Goal: Task Accomplishment & Management: Manage account settings

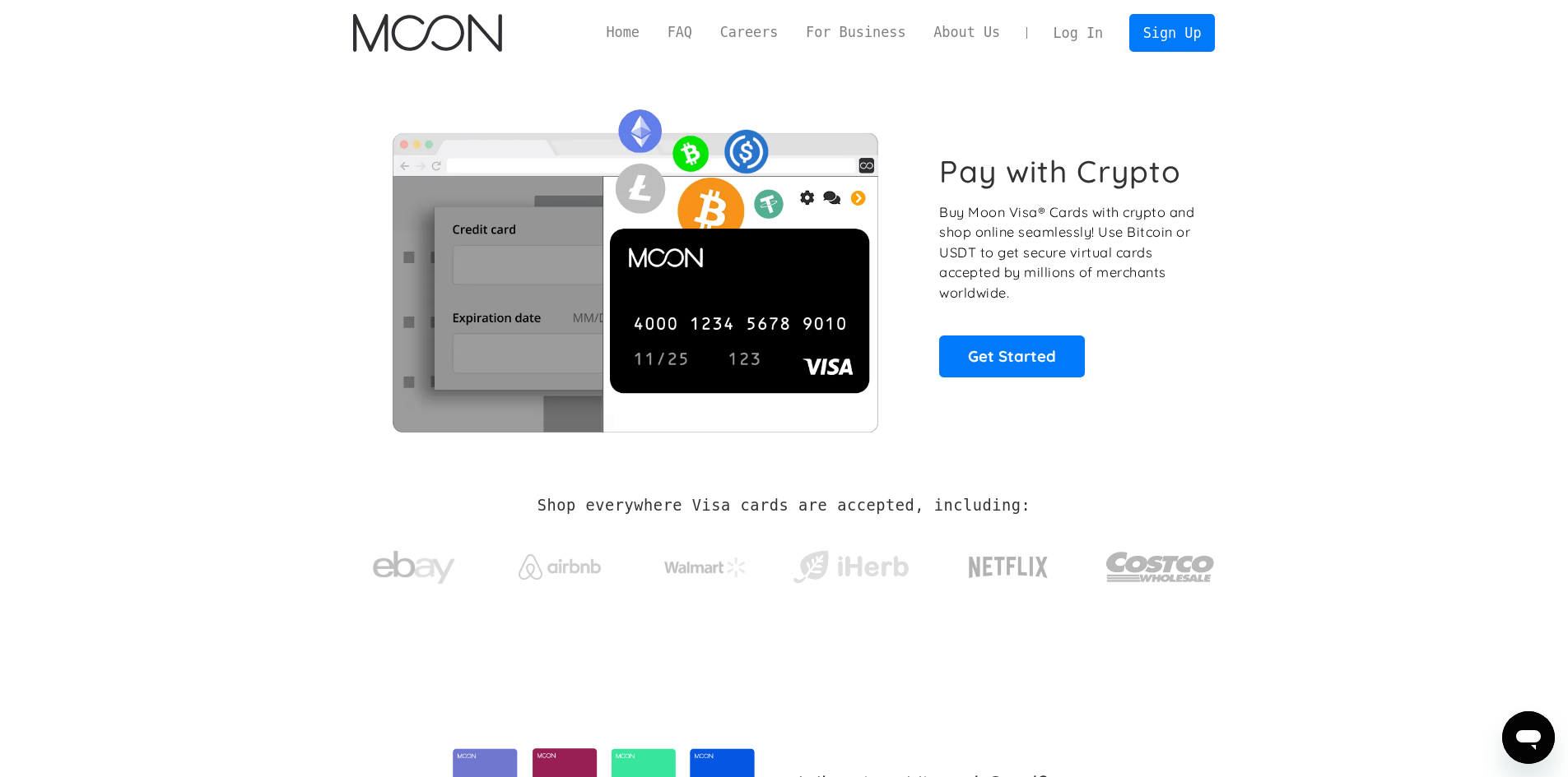
click at [1079, 24] on link "Log In" at bounding box center [1078, 32] width 77 height 36
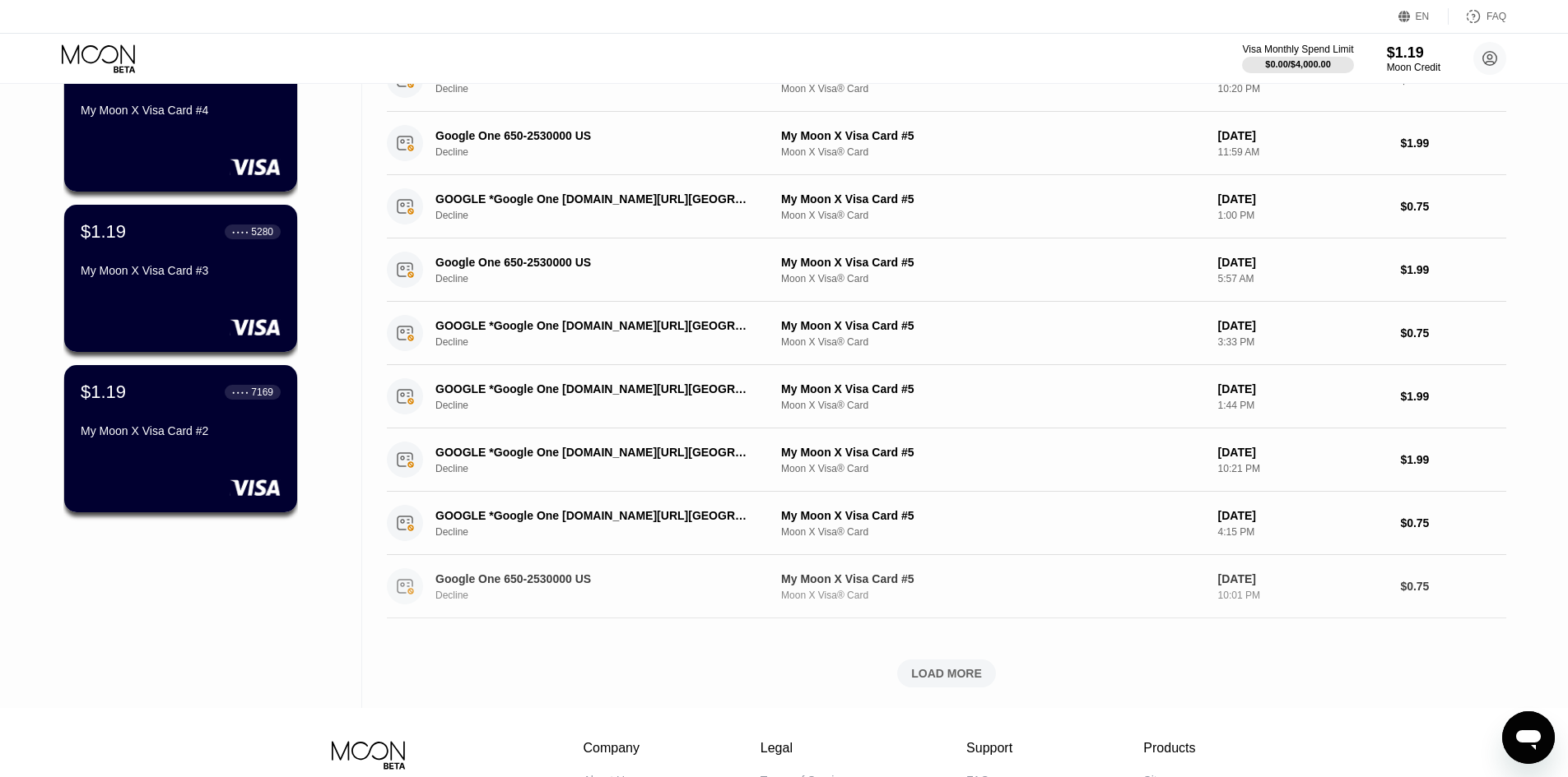
scroll to position [412, 0]
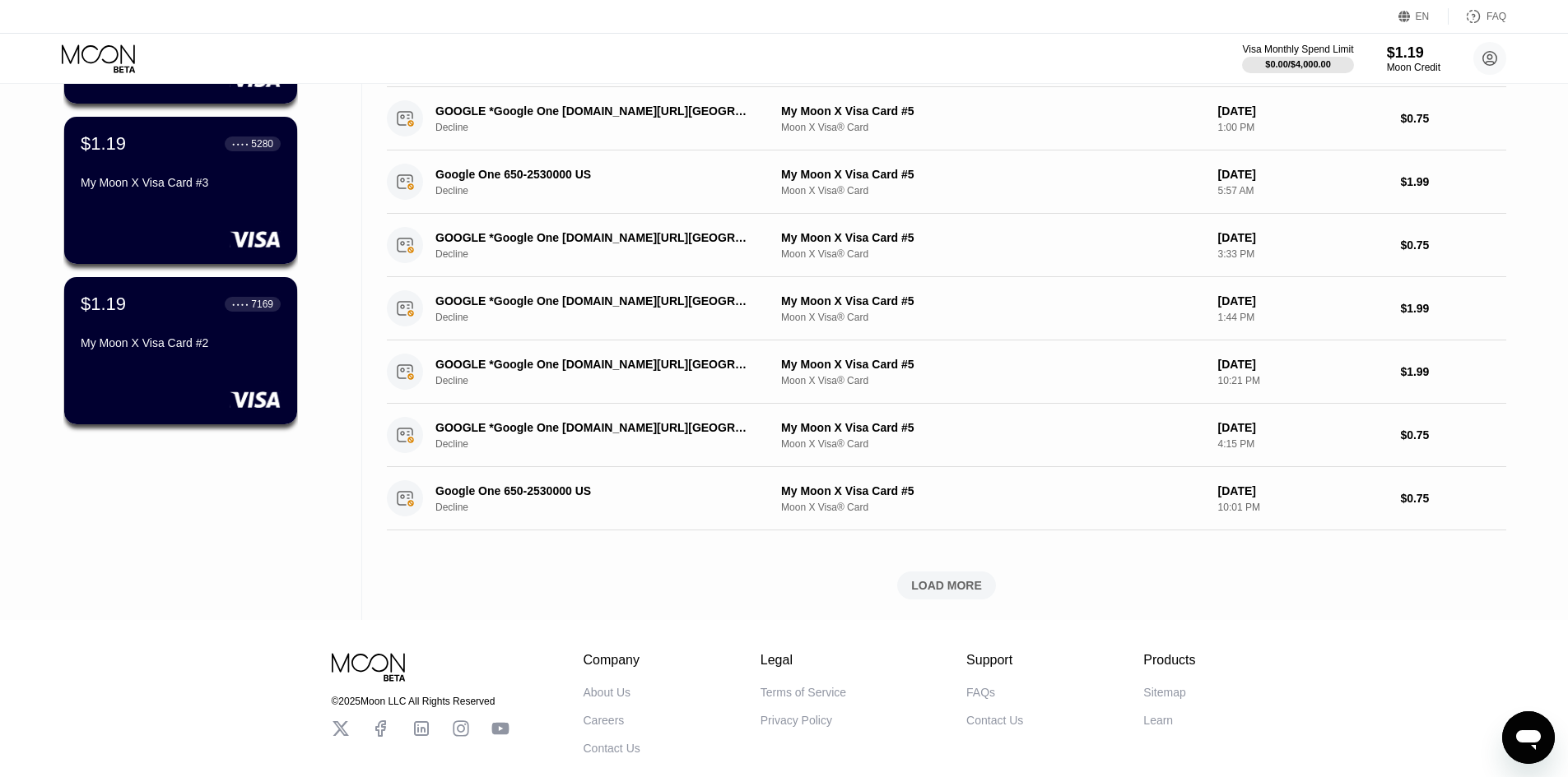
click at [952, 587] on div "LOAD MORE" at bounding box center [947, 585] width 71 height 15
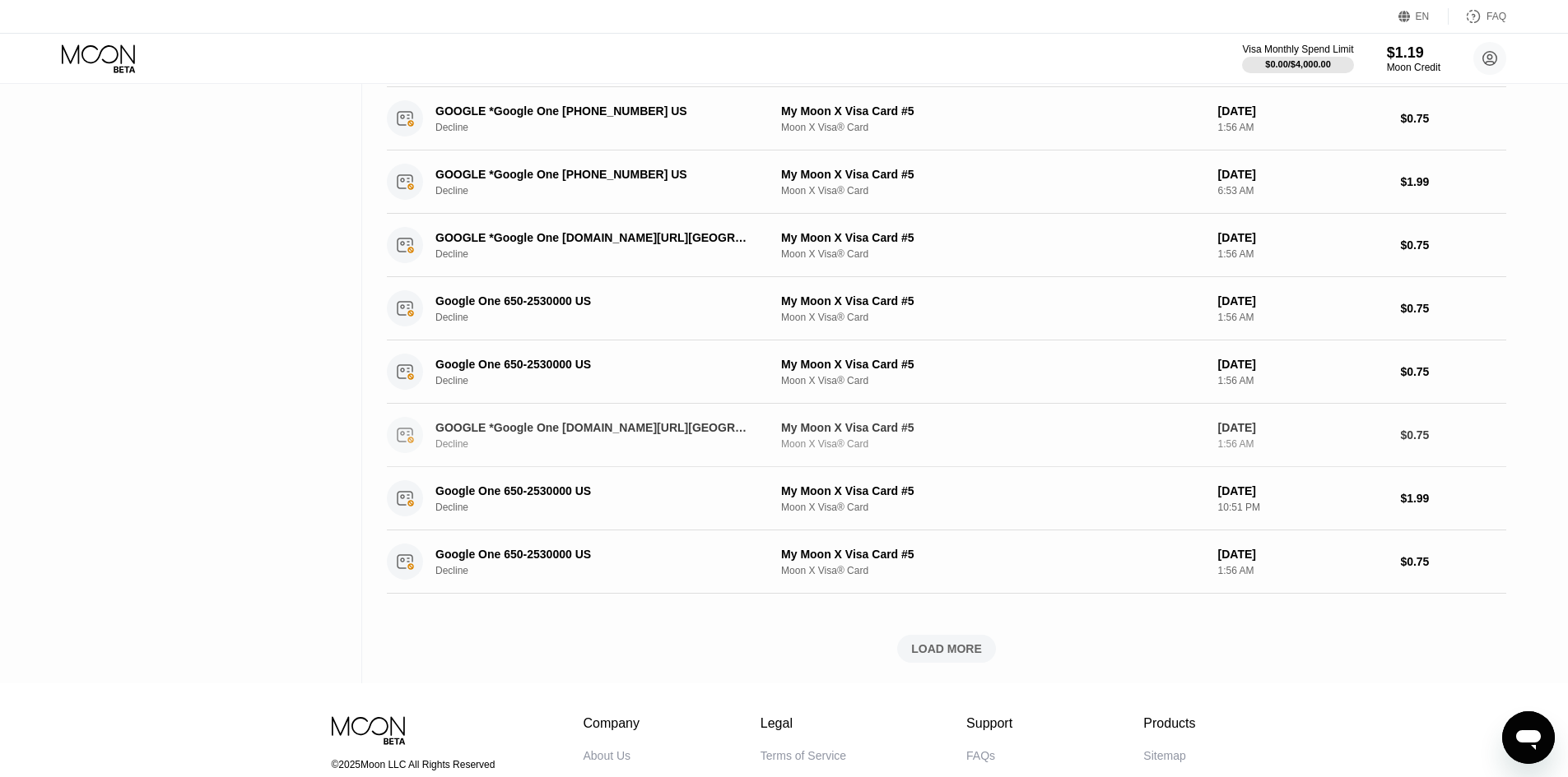
scroll to position [1152, 0]
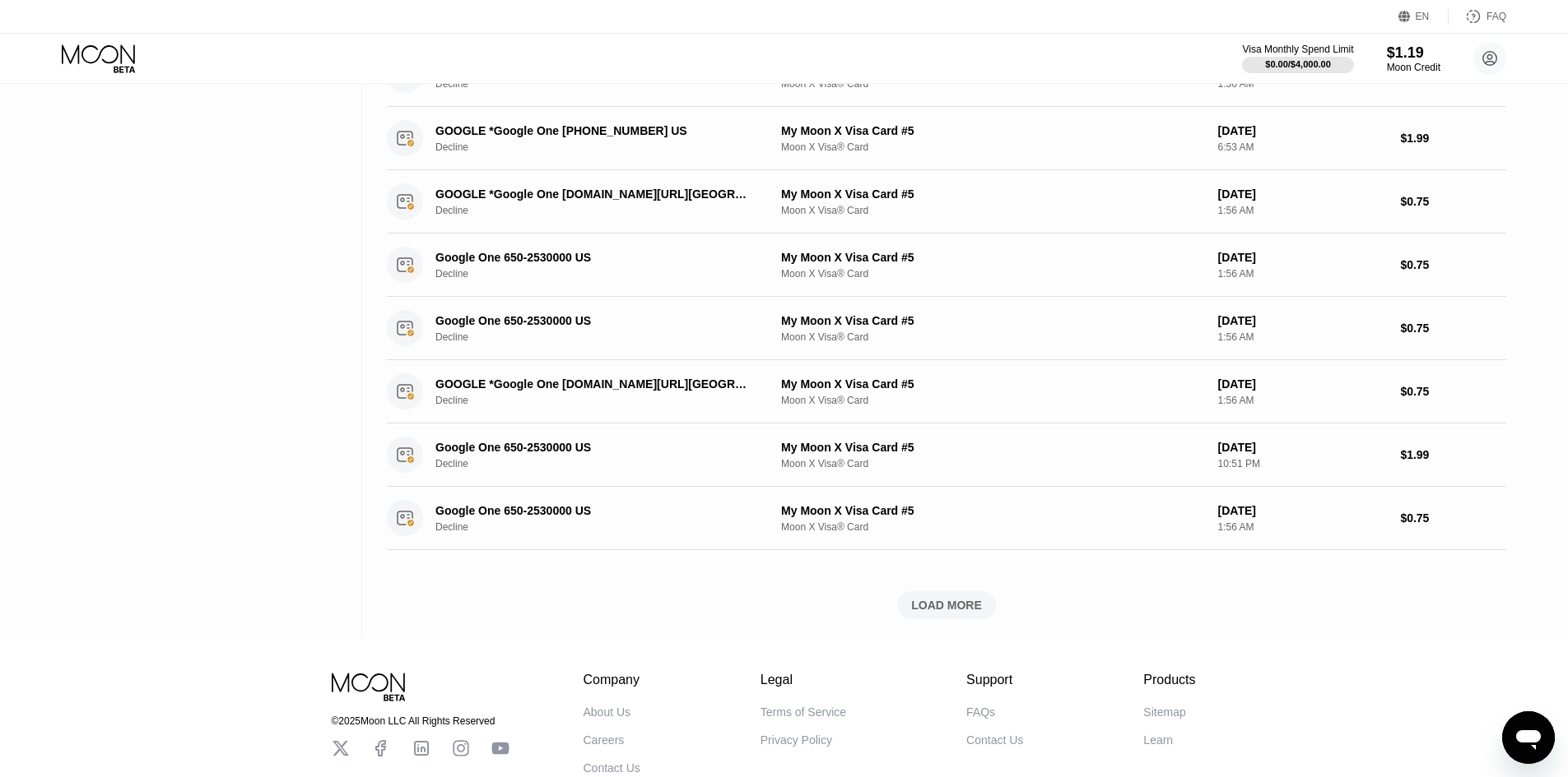
click at [987, 606] on div "LOAD MORE" at bounding box center [947, 605] width 99 height 28
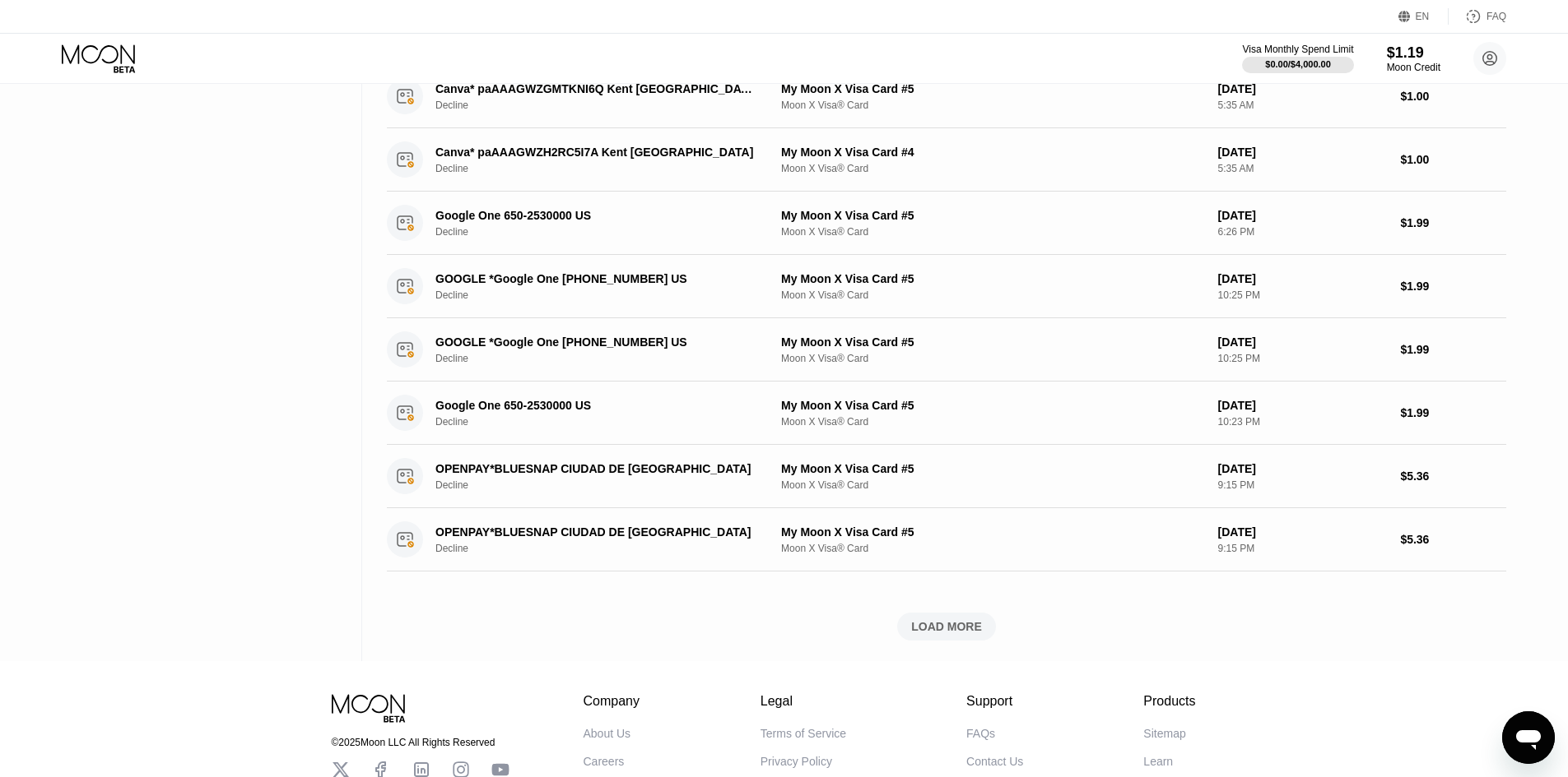
scroll to position [2030, 0]
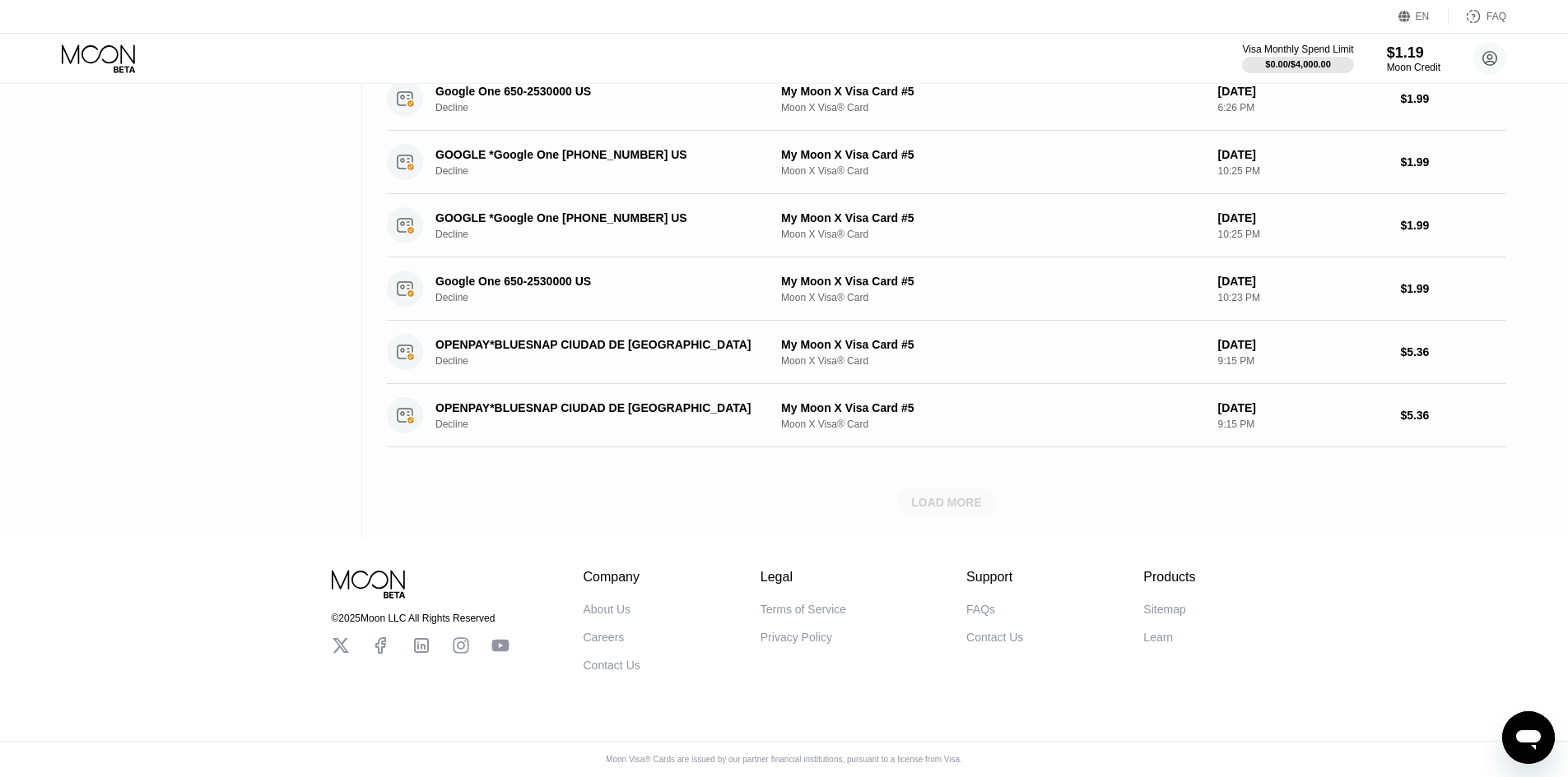
click at [937, 495] on div "LOAD MORE" at bounding box center [947, 502] width 71 height 15
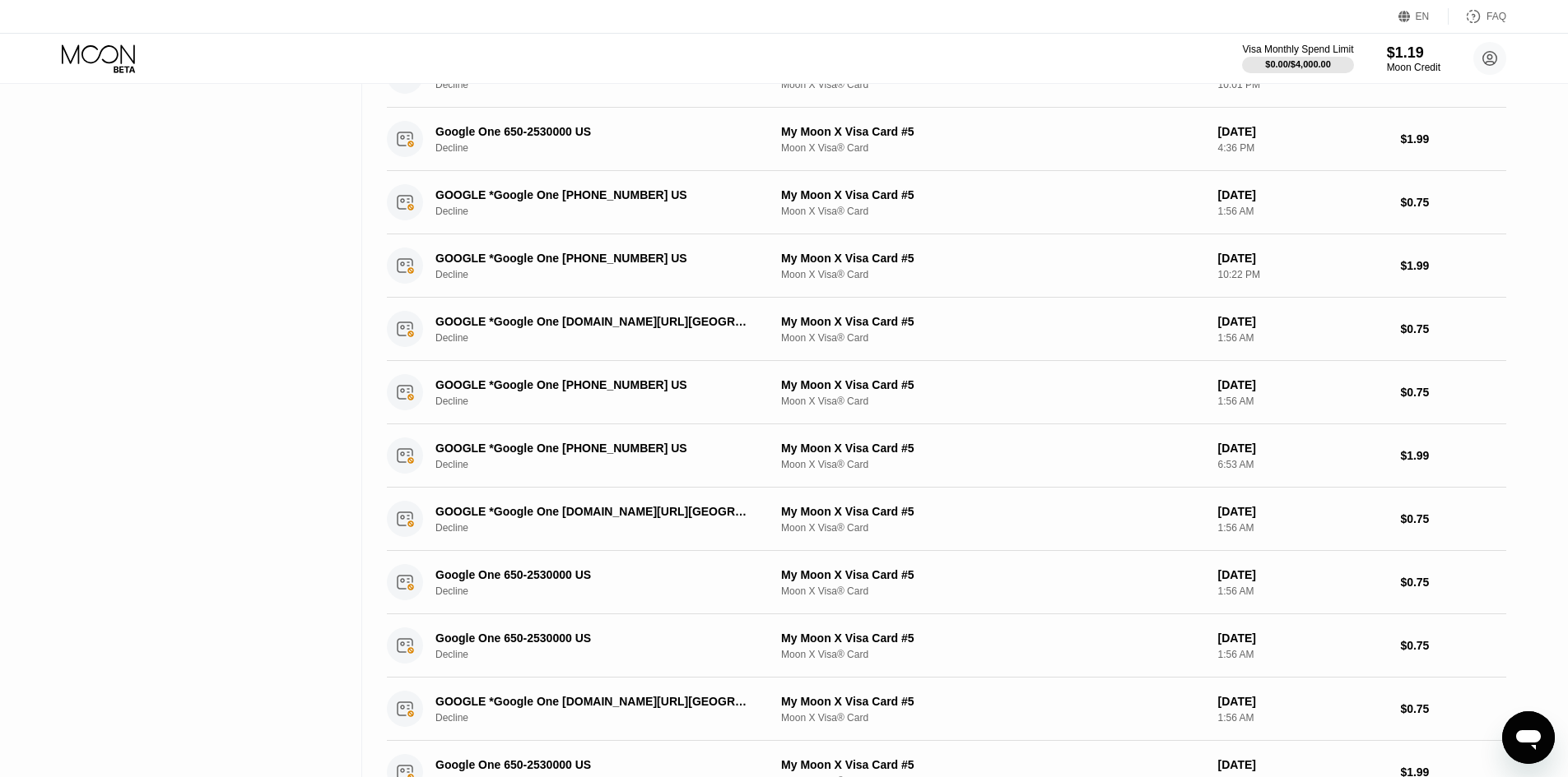
scroll to position [0, 0]
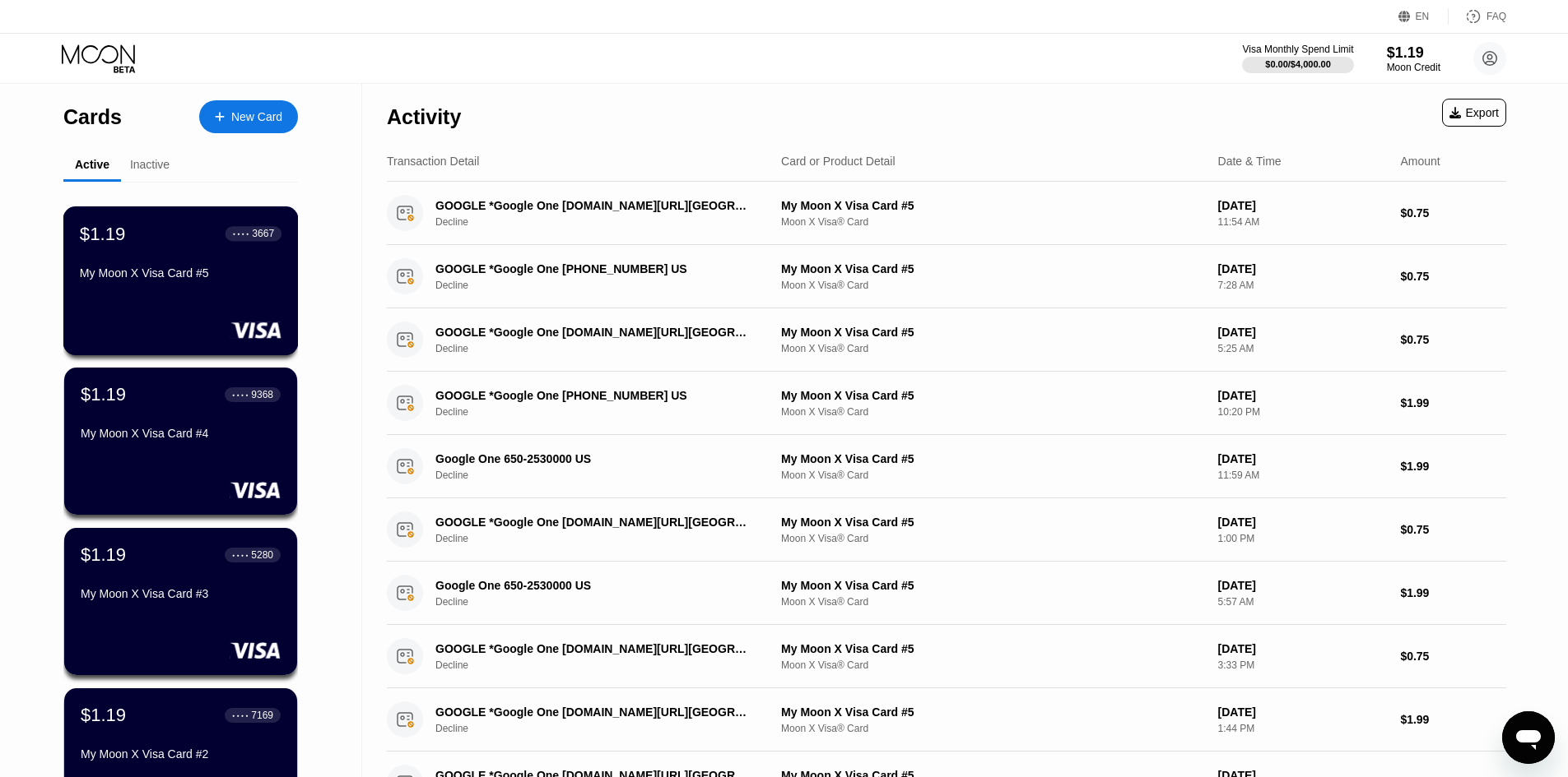
click at [177, 279] on div "My Moon X Visa Card #5" at bounding box center [181, 272] width 202 height 13
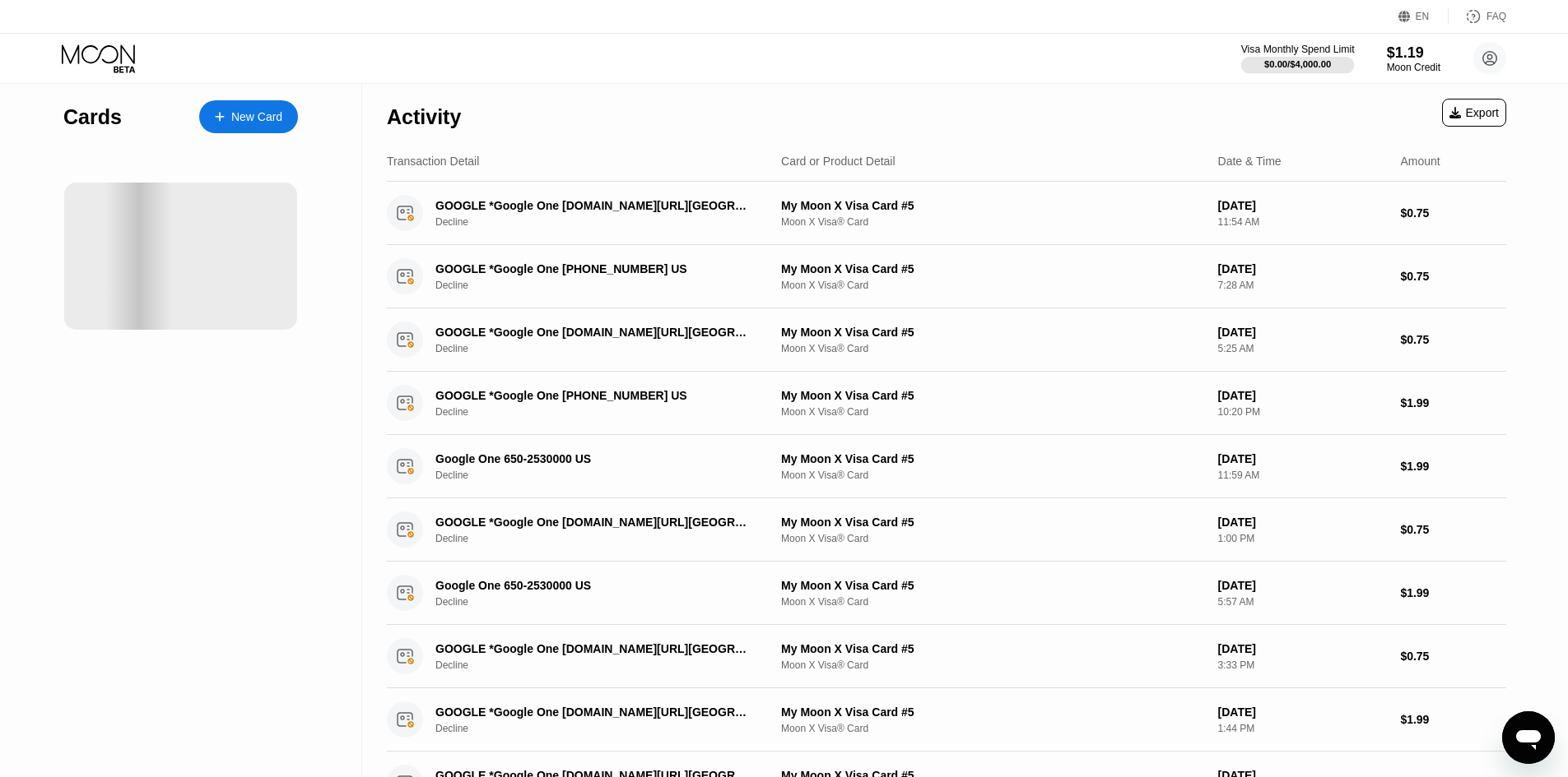
click at [1314, 63] on div "$0.00 / $4,000.00" at bounding box center [1297, 64] width 67 height 10
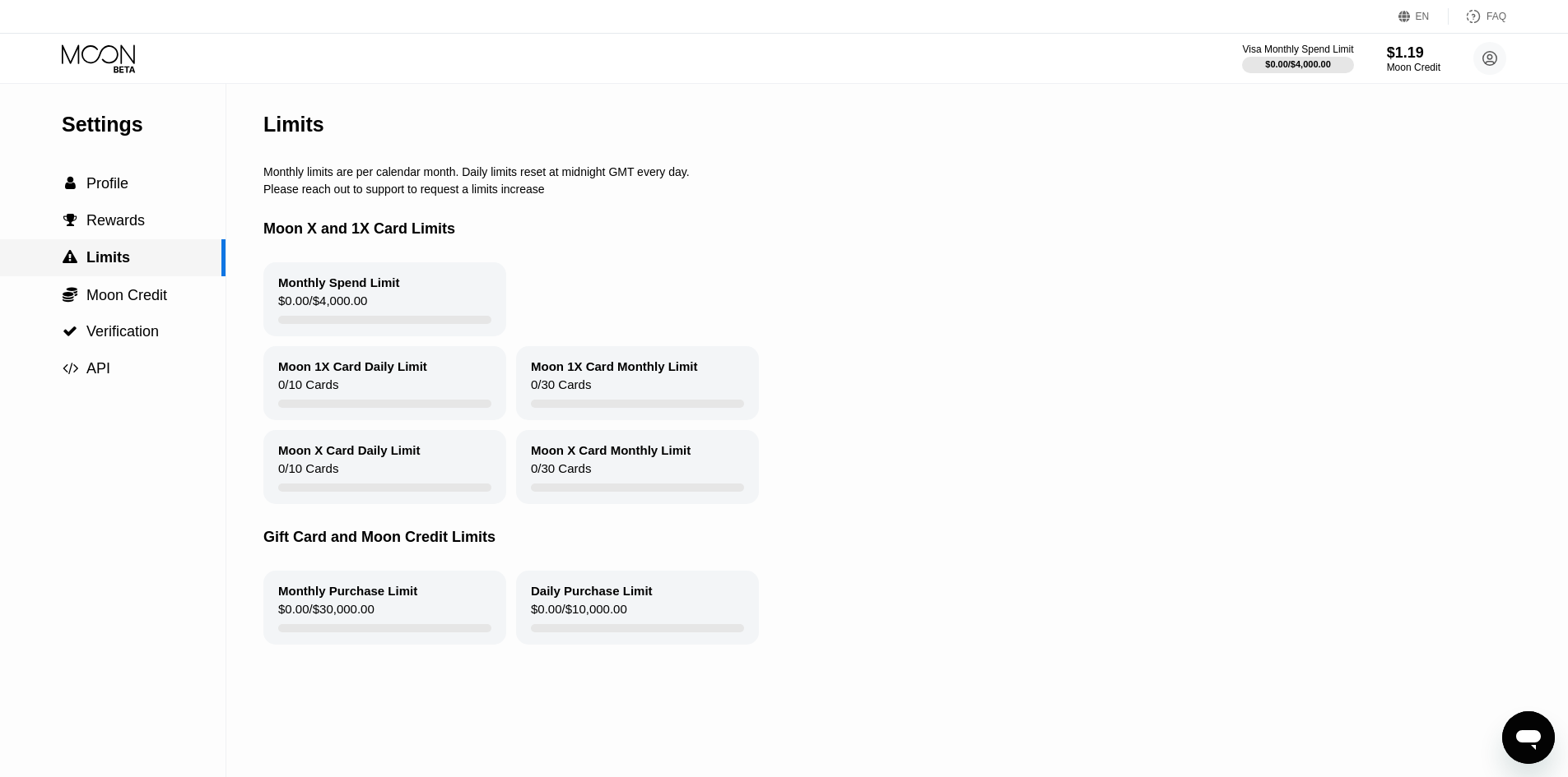
click at [135, 223] on span "Rewards" at bounding box center [116, 220] width 59 height 17
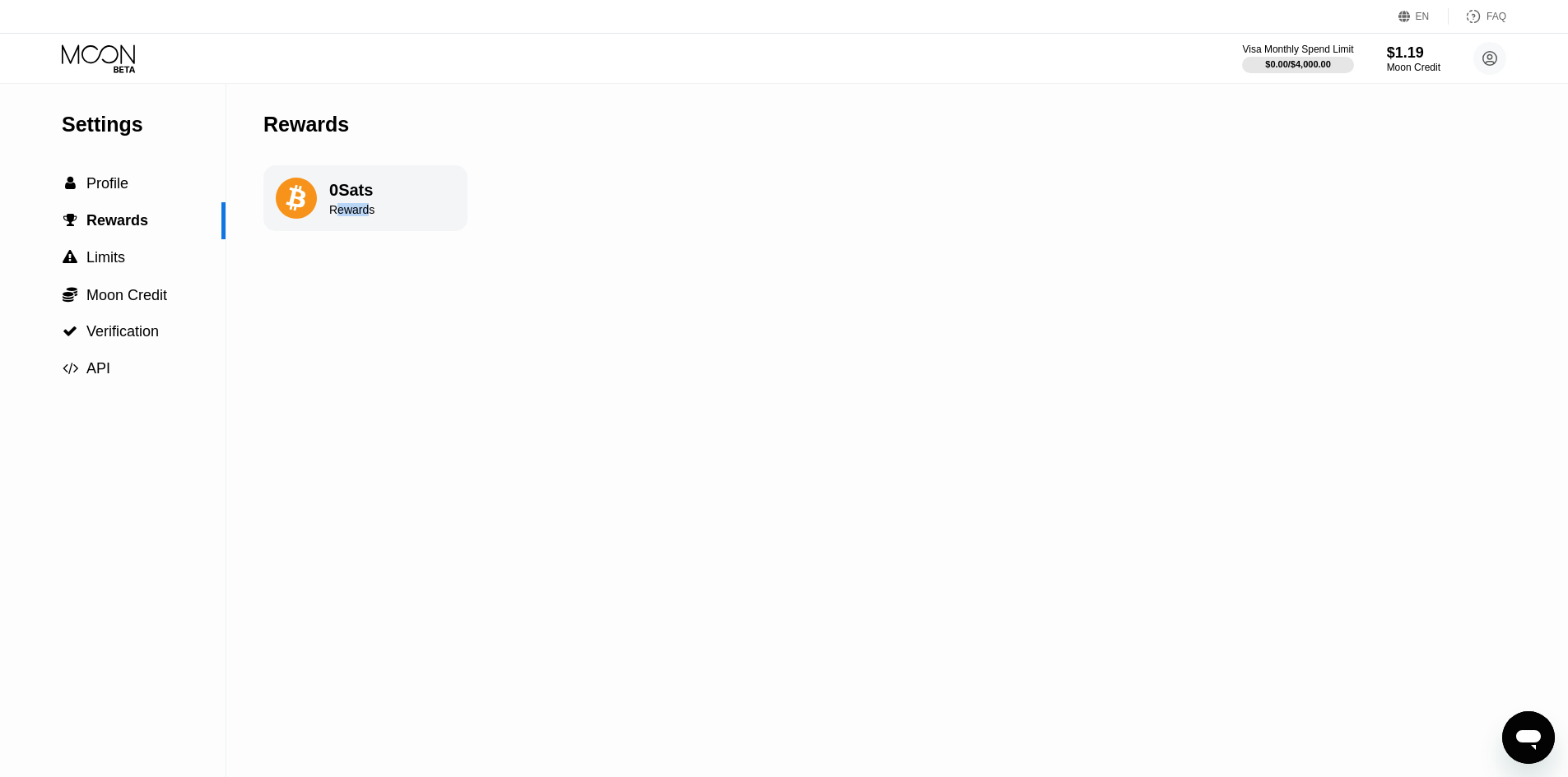
drag, startPoint x: 368, startPoint y: 220, endPoint x: 335, endPoint y: 219, distance: 33.0
click at [335, 216] on div "Rewards" at bounding box center [352, 209] width 46 height 13
click at [132, 297] on span "Moon Credit" at bounding box center [127, 295] width 81 height 17
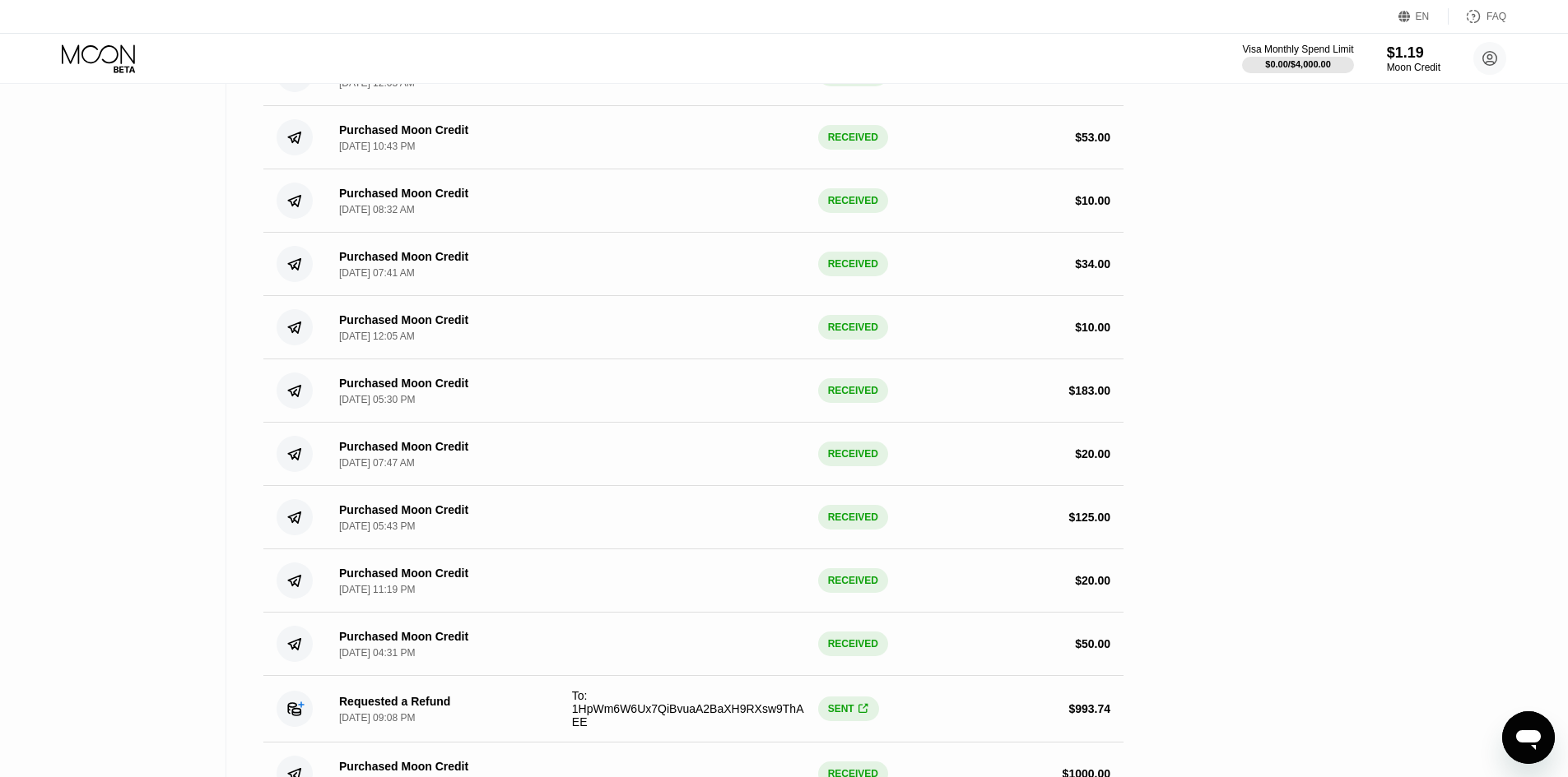
scroll to position [987, 0]
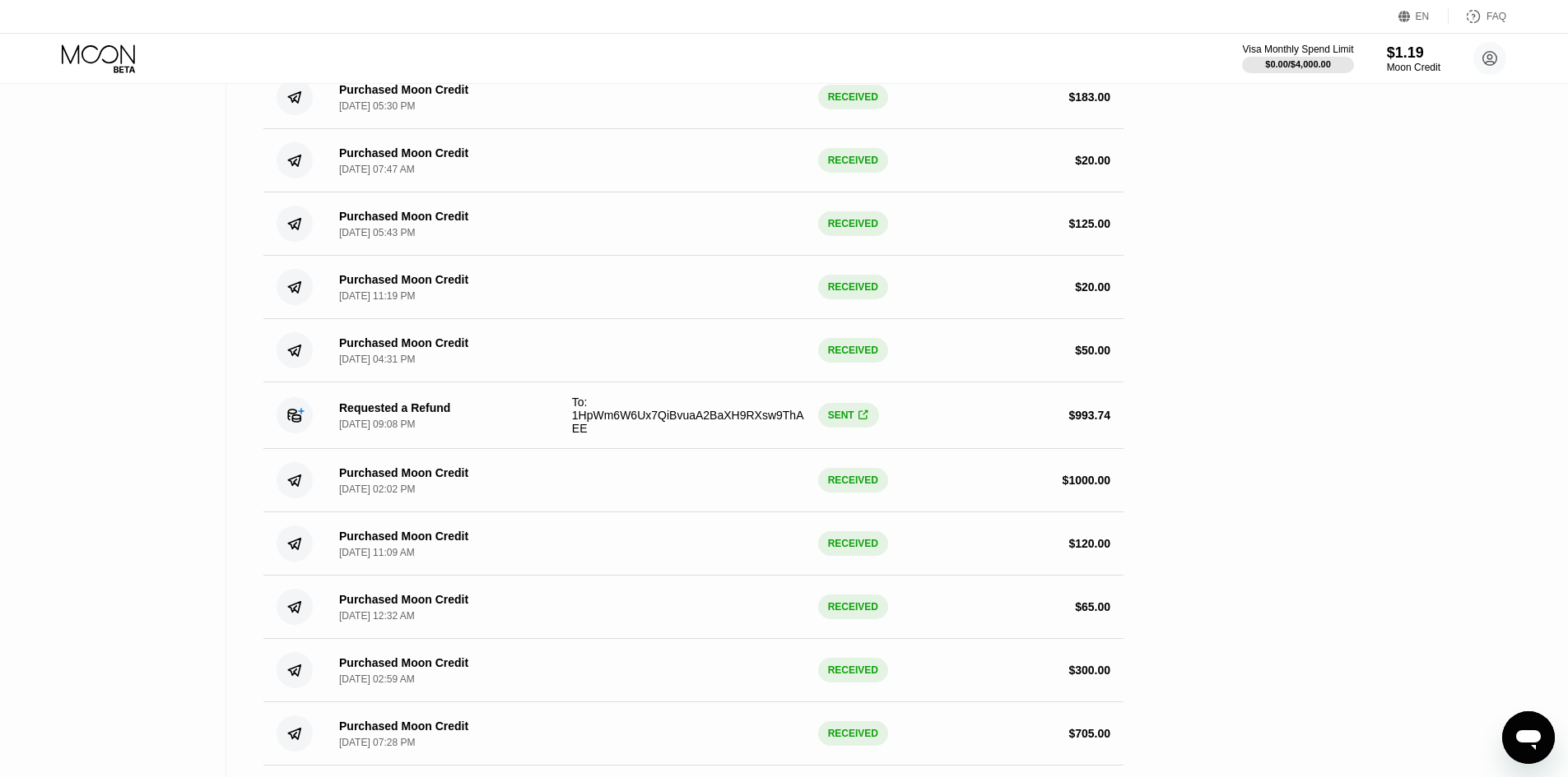
drag, startPoint x: 1118, startPoint y: 434, endPoint x: 1077, endPoint y: 436, distance: 41.0
click at [1077, 436] on div "Requested a Refund Mar 25, 2025, 09:08 PM To: 1HpWm6W6Ux7QiBvuaA2BaXH9RXsw9ThAE…" at bounding box center [692, 416] width 860 height 67
click at [1077, 422] on div "$ 993.74" at bounding box center [1089, 415] width 42 height 13
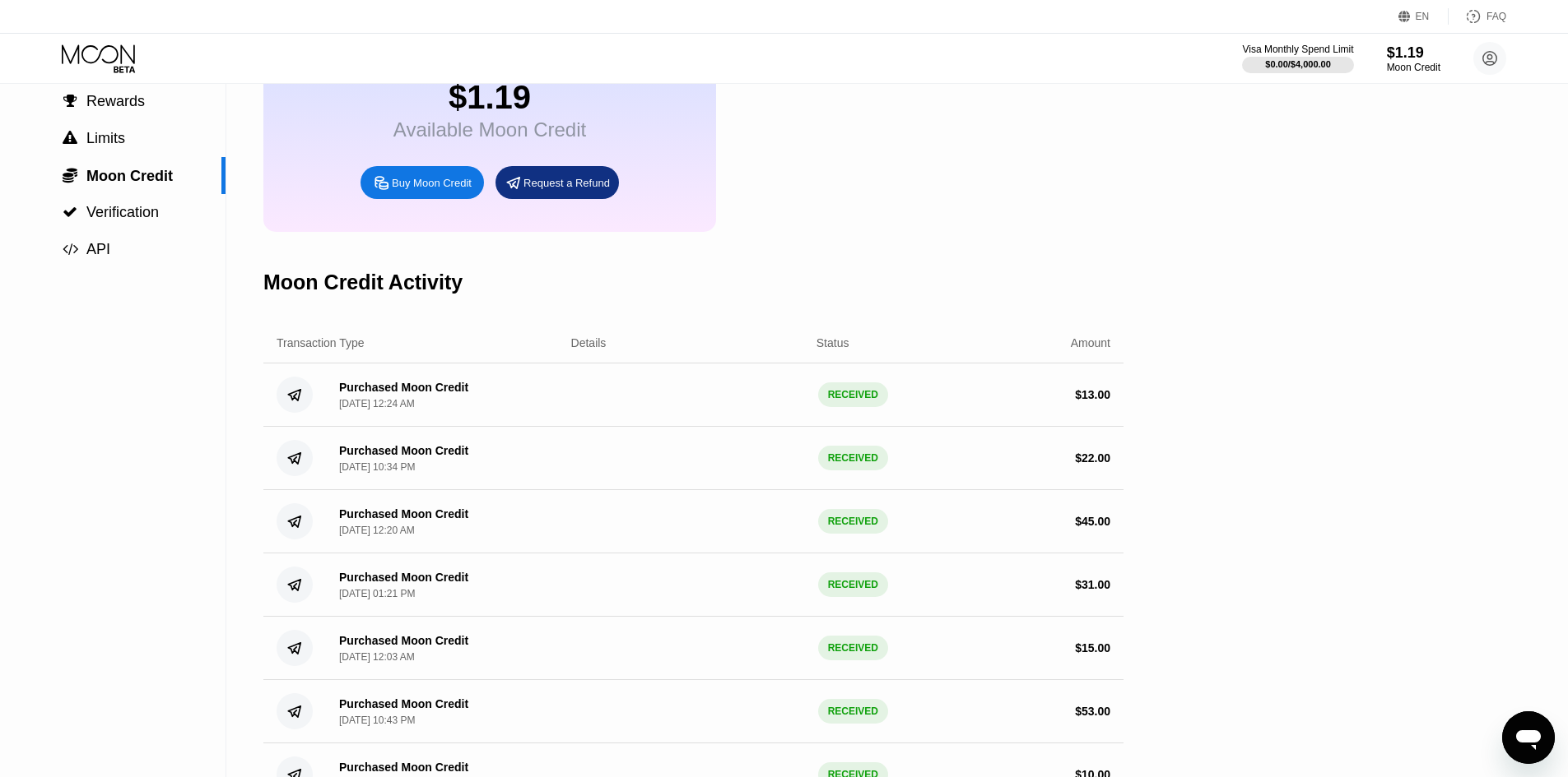
scroll to position [0, 0]
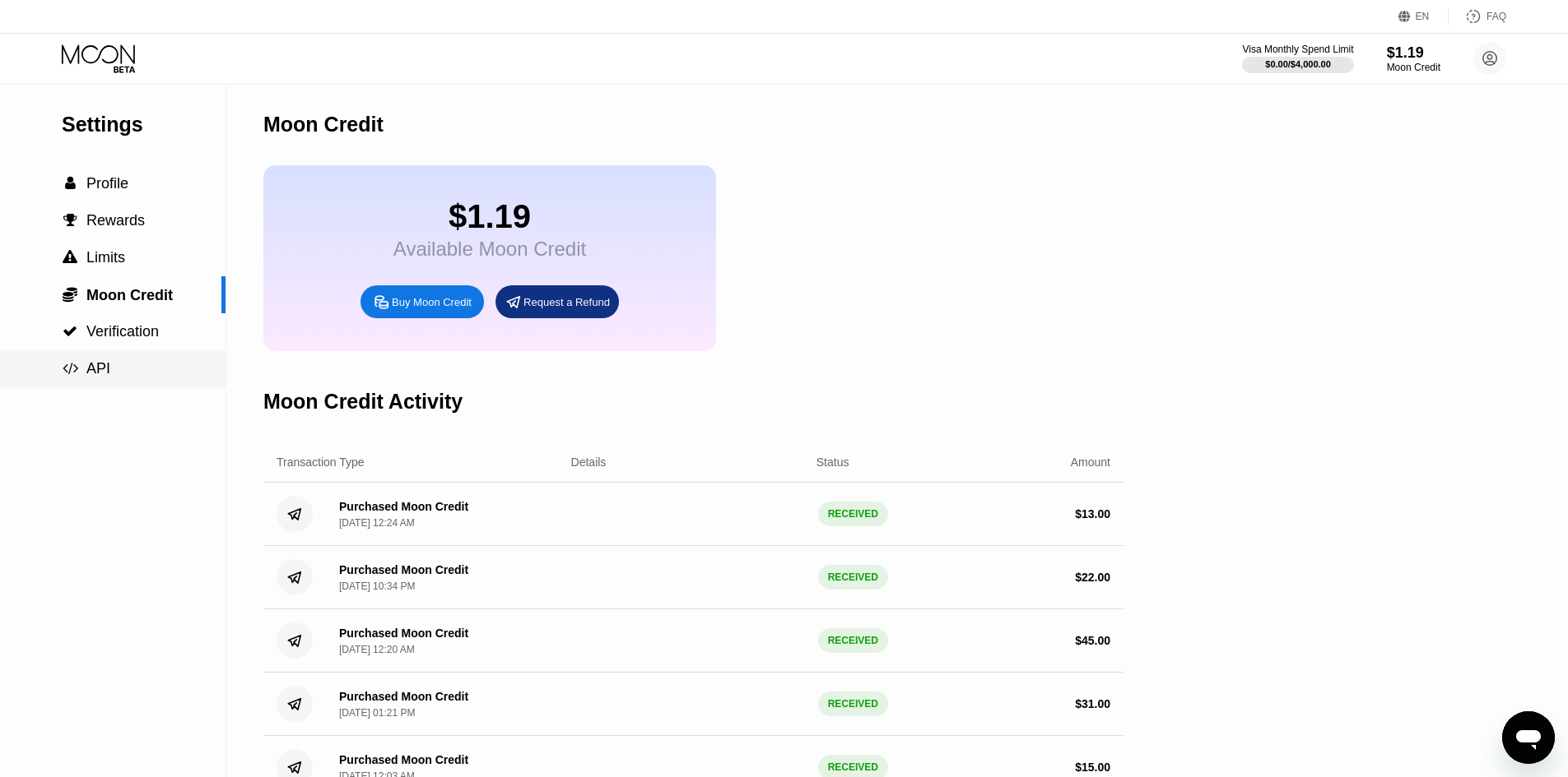
click at [120, 340] on span "Verification" at bounding box center [123, 331] width 73 height 17
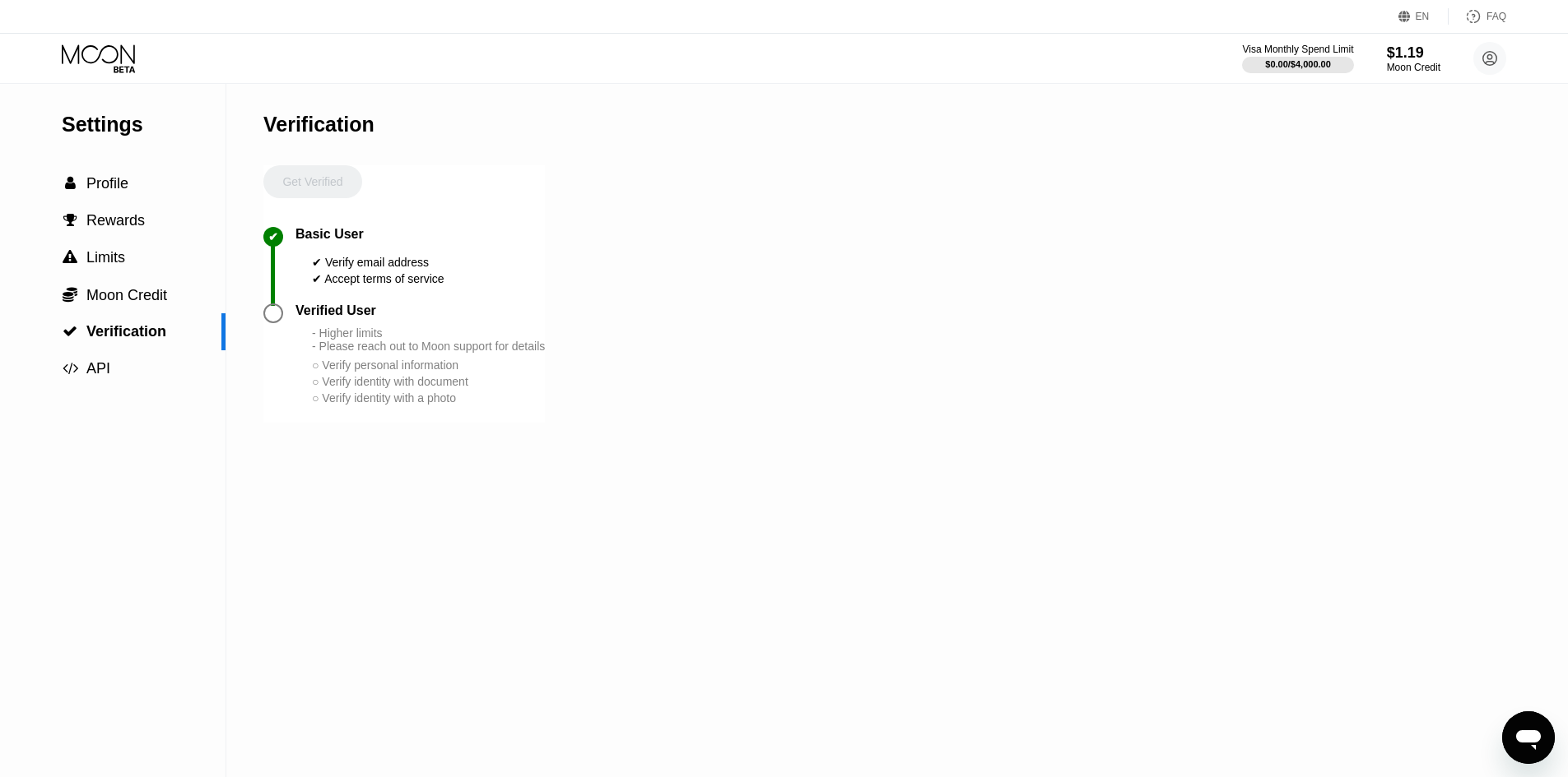
click at [320, 353] on div "- Higher limits - Please reach out to Moon support for details" at bounding box center [429, 340] width 233 height 26
drag, startPoint x: 320, startPoint y: 353, endPoint x: 555, endPoint y: 361, distance: 235.1
click at [555, 361] on div "Settings  Profile  Rewards  Limits  Moon Credit  Verification  API Verifi…" at bounding box center [784, 431] width 1568 height 694
click at [557, 361] on div "Settings  Profile  Rewards  Limits  Moon Credit  Verification  API Verifi…" at bounding box center [784, 431] width 1568 height 694
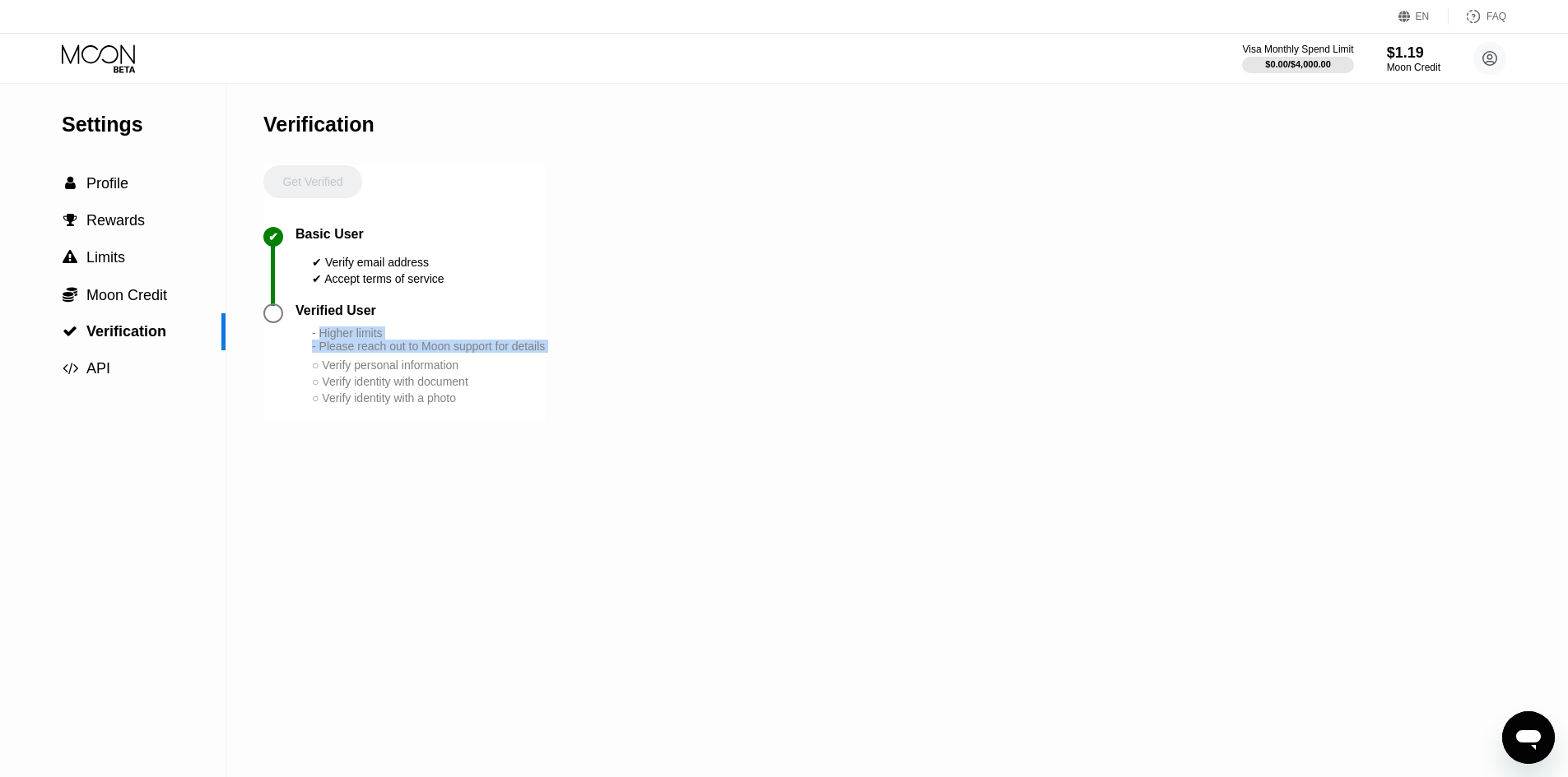
click at [557, 361] on div "Settings  Profile  Rewards  Limits  Moon Credit  Verification  API Verifi…" at bounding box center [784, 431] width 1568 height 694
click at [576, 361] on div "Settings  Profile  Rewards  Limits  Moon Credit  Verification  API Verifi…" at bounding box center [784, 431] width 1568 height 694
click at [482, 341] on div "- Higher limits - Please reach out to Moon support for details" at bounding box center [429, 340] width 233 height 26
click at [148, 357] on div " API" at bounding box center [112, 369] width 225 height 37
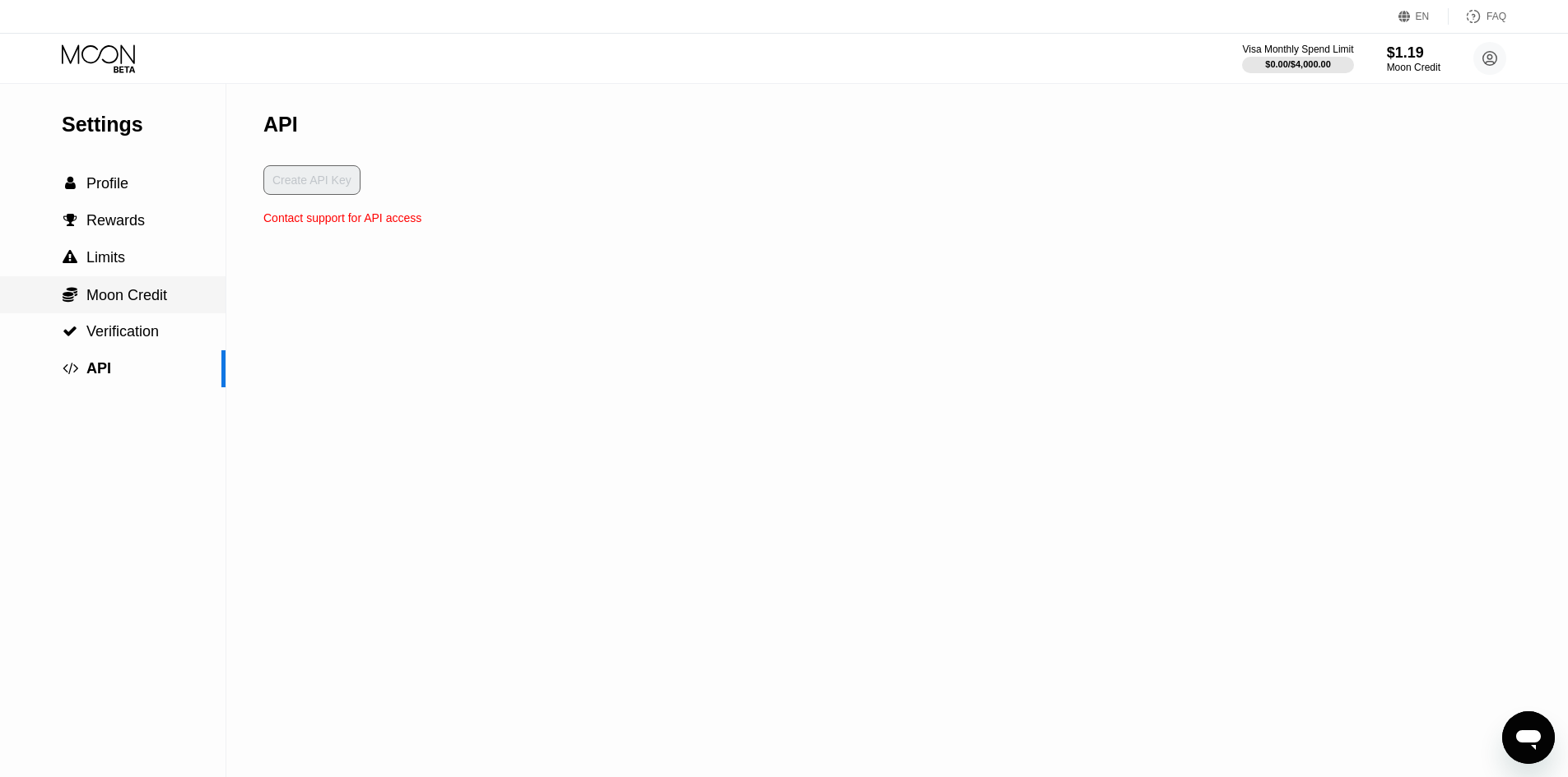
click at [153, 304] on span "Moon Credit" at bounding box center [127, 295] width 81 height 17
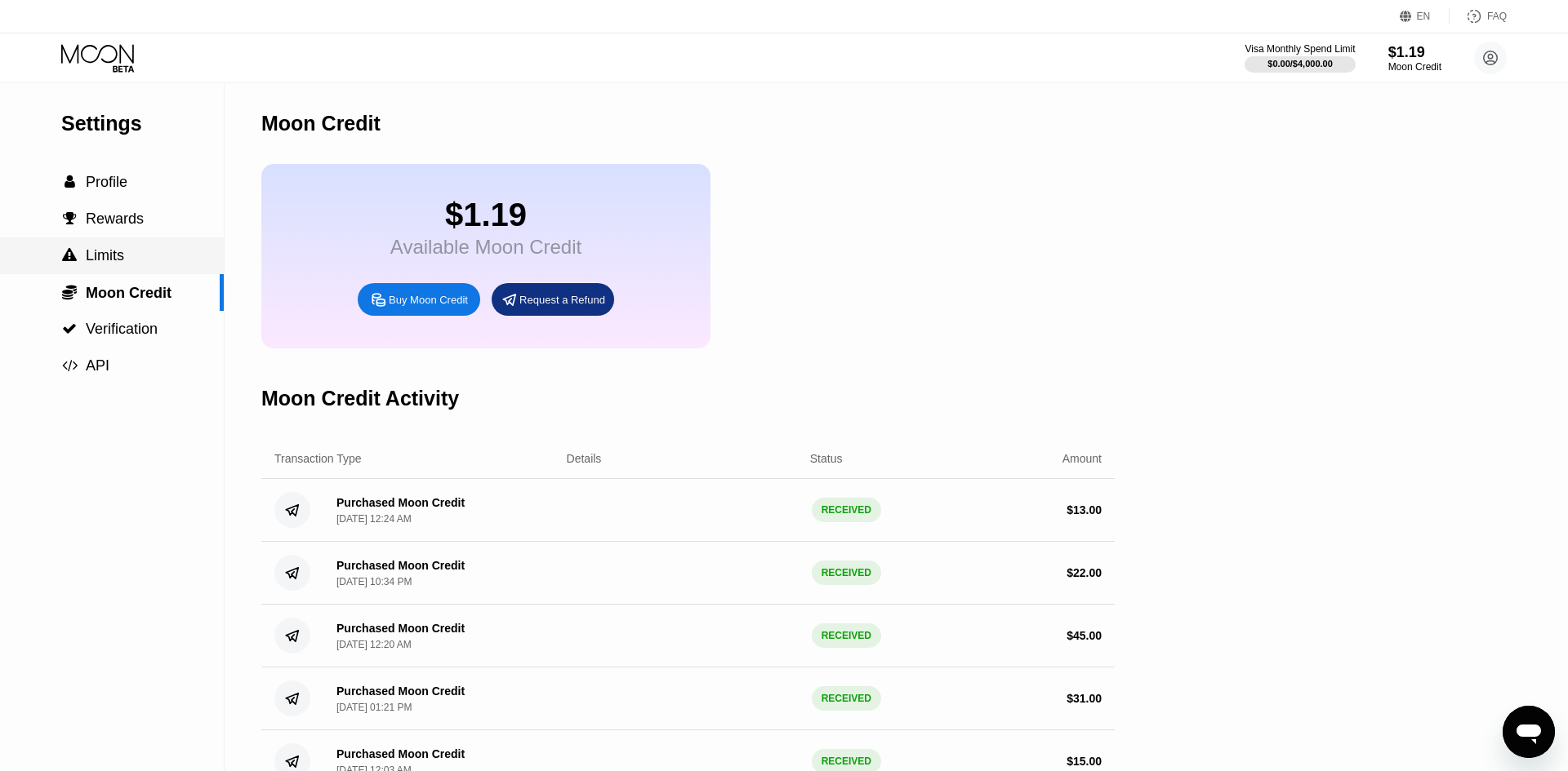
click at [149, 261] on div " Limits" at bounding box center [111, 256] width 224 height 17
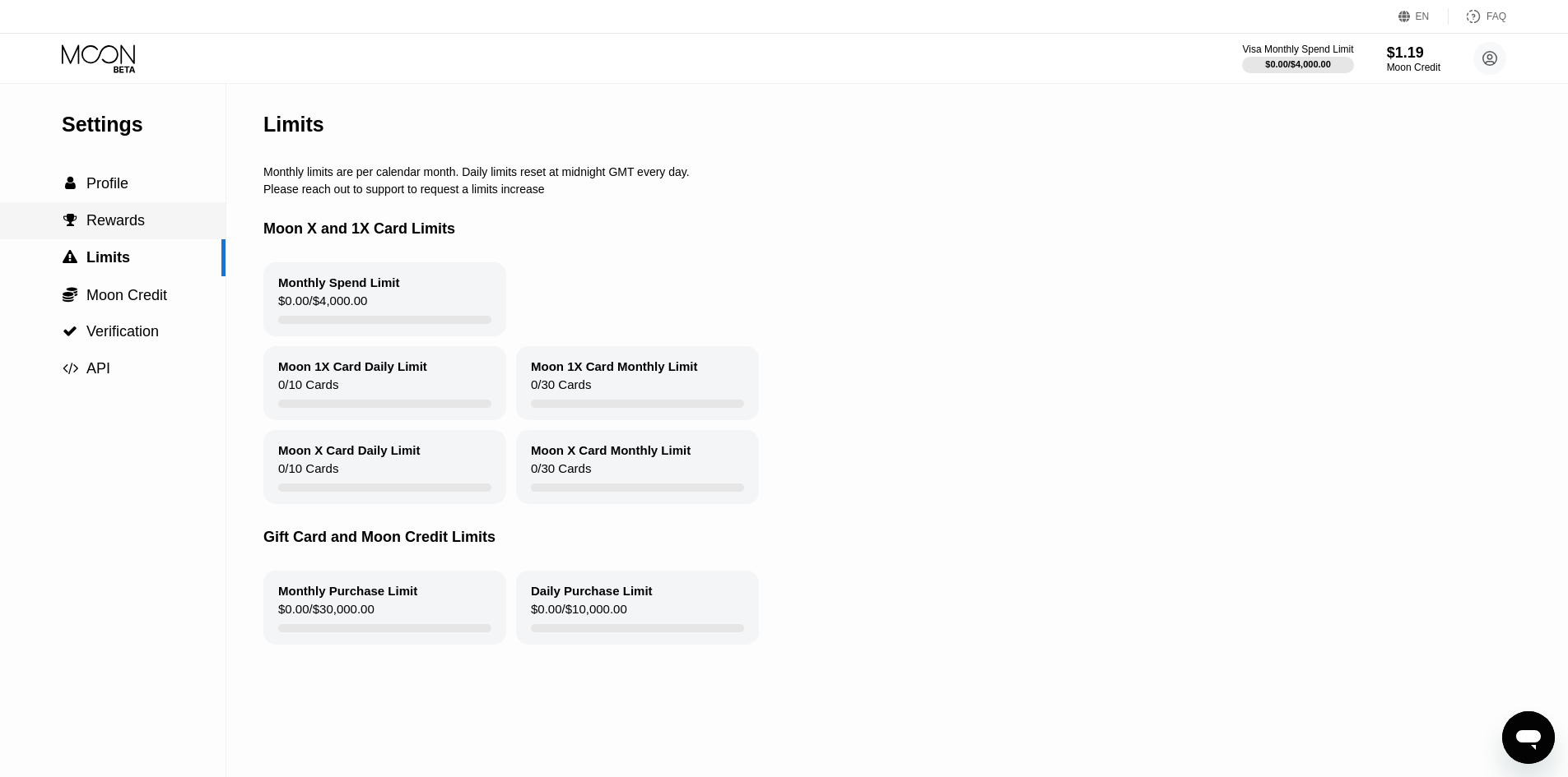
click at [150, 239] on div " Rewards" at bounding box center [112, 221] width 225 height 37
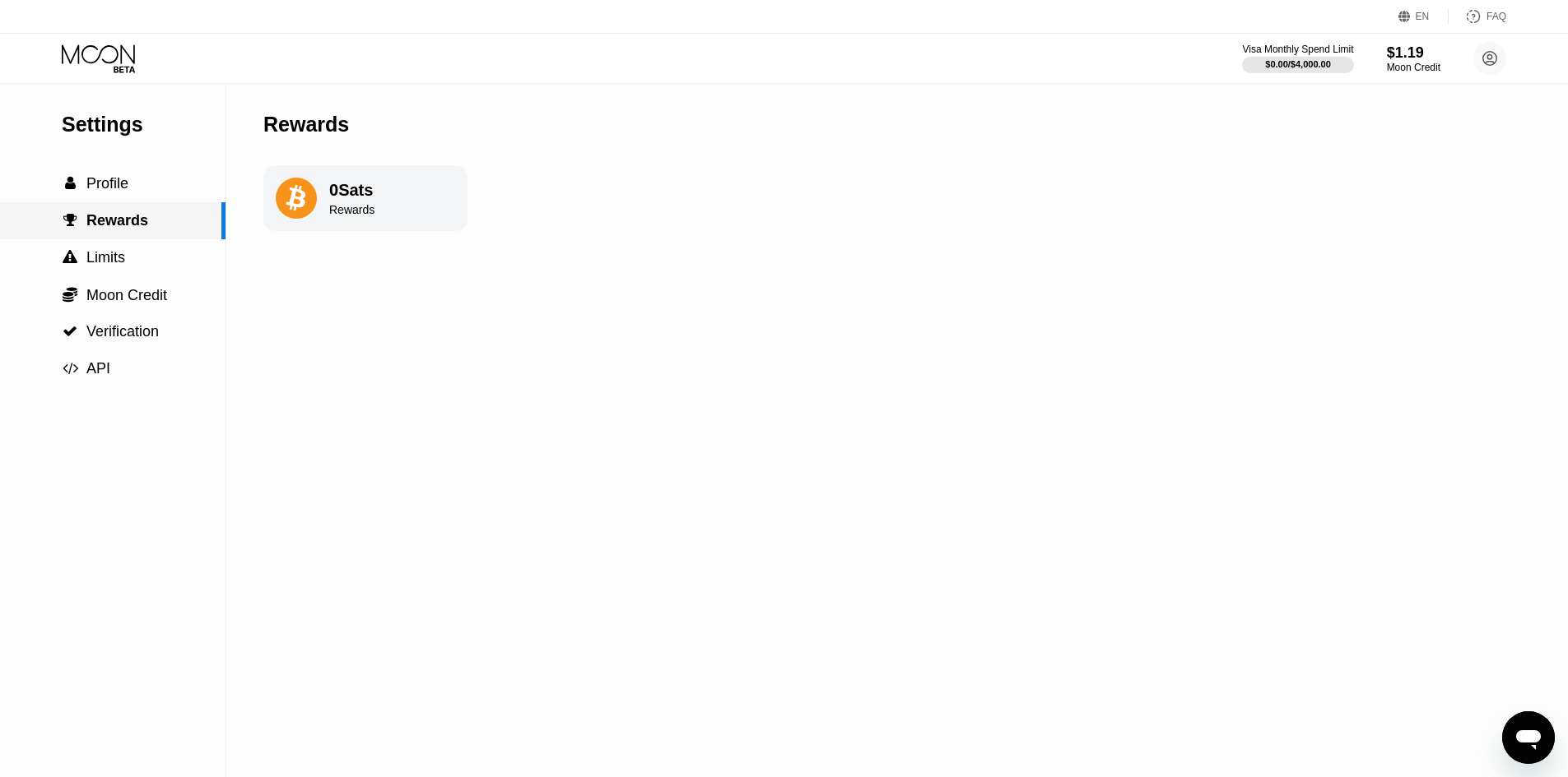
click at [146, 211] on div " Rewards" at bounding box center [112, 221] width 225 height 37
click at [146, 199] on div " Profile" at bounding box center [112, 184] width 225 height 37
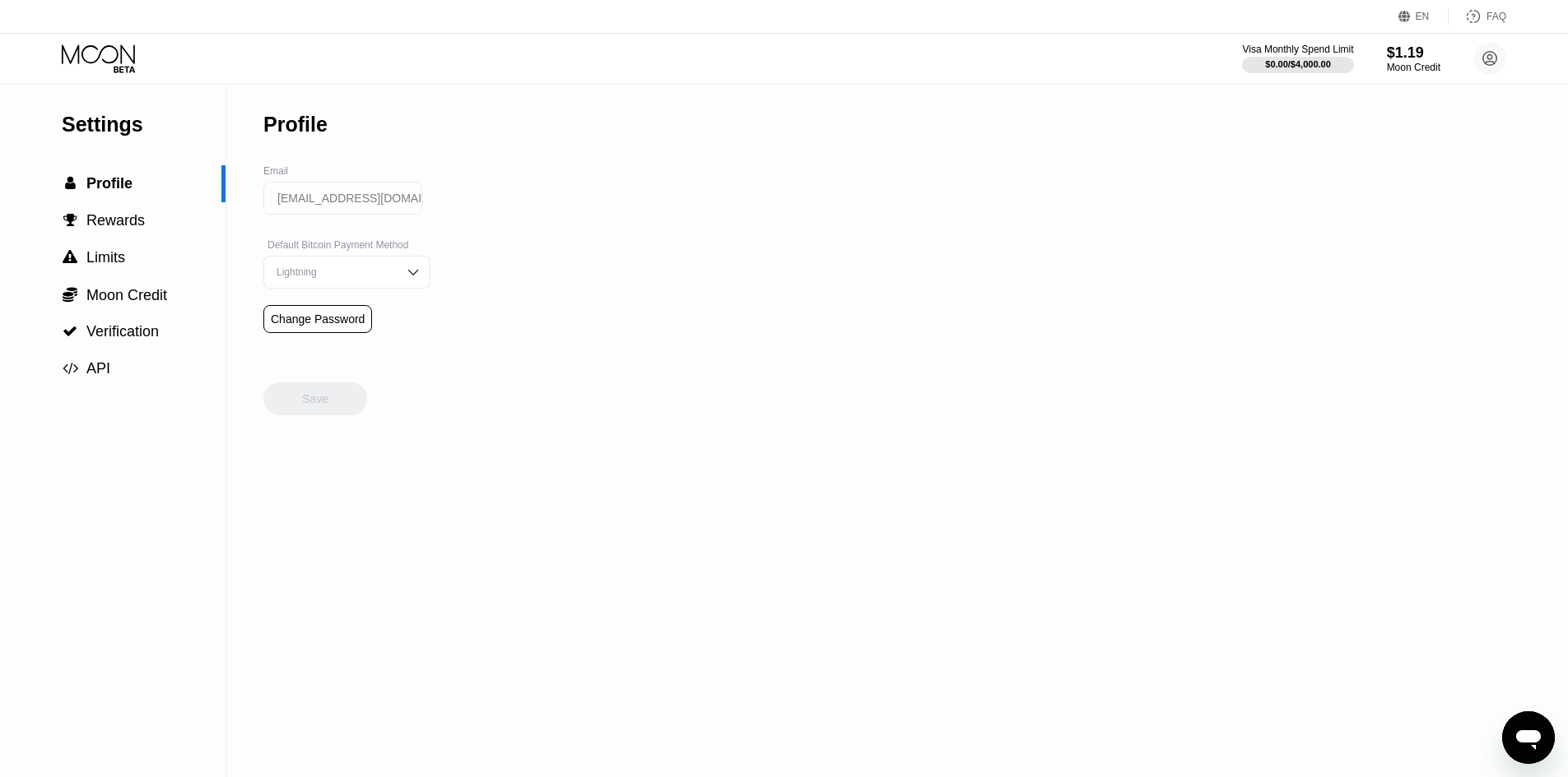
click at [337, 271] on div "Lightning" at bounding box center [346, 272] width 167 height 33
